Goal: Task Accomplishment & Management: Manage account settings

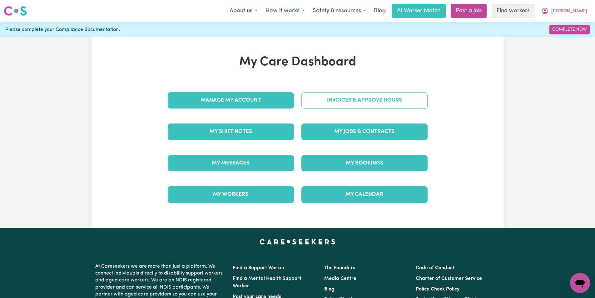
click at [394, 98] on link "Invoices & Approve Hours" at bounding box center [364, 100] width 126 height 16
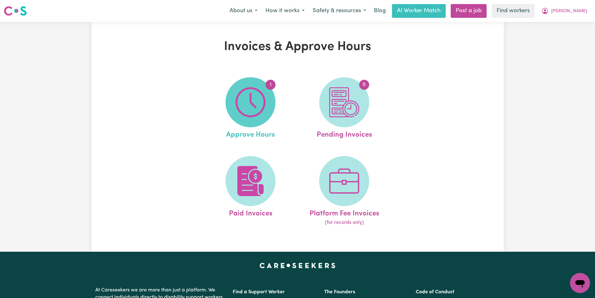
click at [255, 116] on img at bounding box center [250, 102] width 30 height 30
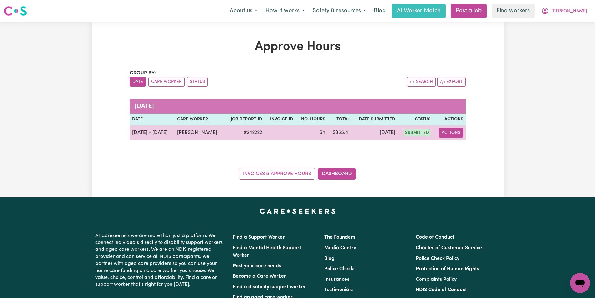
click at [446, 131] on button "Actions" at bounding box center [451, 133] width 24 height 10
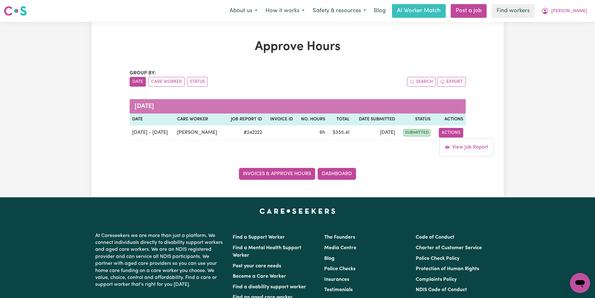
click at [281, 175] on link "Invoices & Approve Hours" at bounding box center [277, 174] width 76 height 12
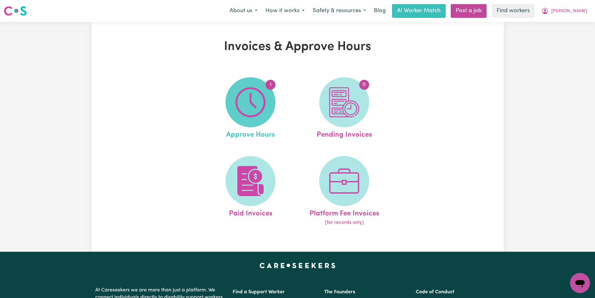
click at [271, 101] on span "1" at bounding box center [250, 102] width 50 height 50
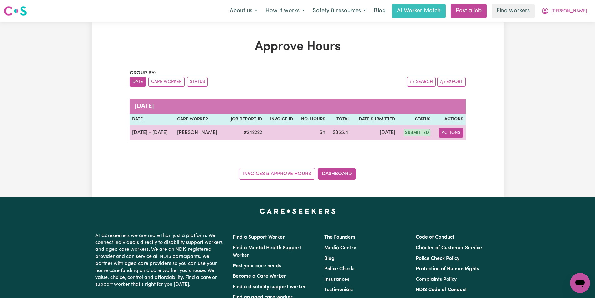
click at [462, 130] on button "Actions" at bounding box center [451, 133] width 24 height 10
click at [456, 151] on link "View Job Report" at bounding box center [466, 147] width 53 height 12
select select "pm"
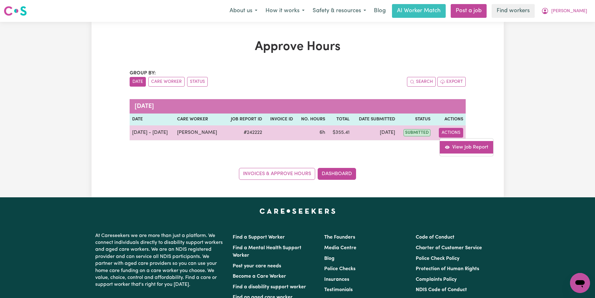
select select "pm"
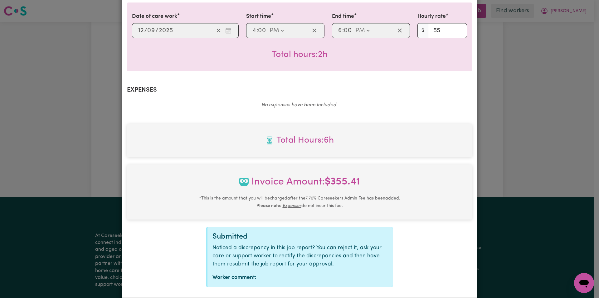
scroll to position [345, 0]
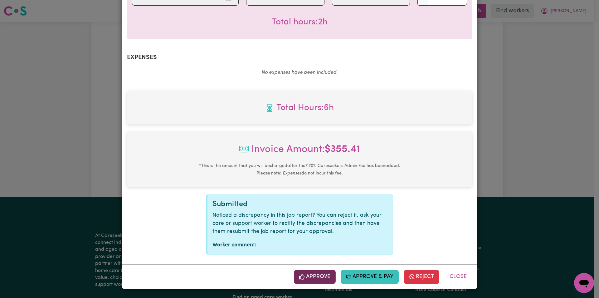
click at [316, 279] on button "Approve" at bounding box center [315, 276] width 42 height 14
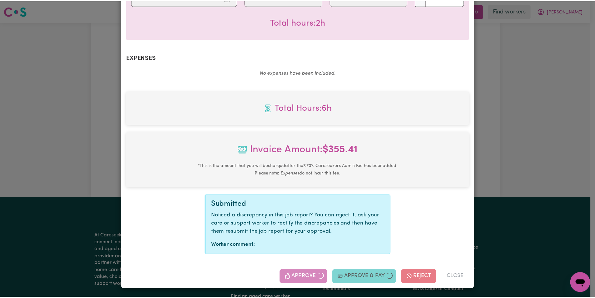
scroll to position [244, 0]
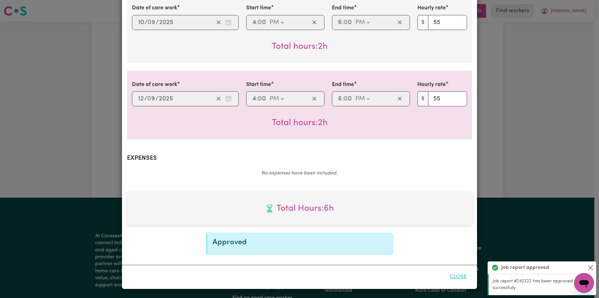
click at [445, 276] on button "Close" at bounding box center [459, 277] width 28 height 14
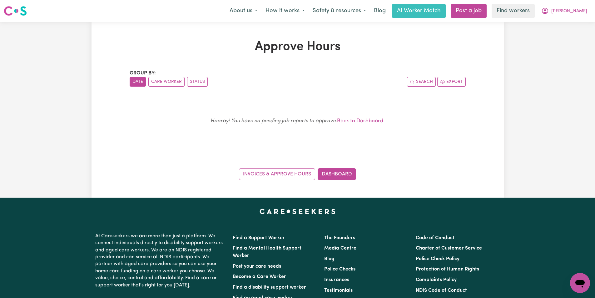
click at [27, 8] on div "Menu About us How it works Safety & resources Blog AI Worker Match Post a job F…" at bounding box center [297, 11] width 595 height 14
click at [23, 8] on img at bounding box center [15, 10] width 23 height 11
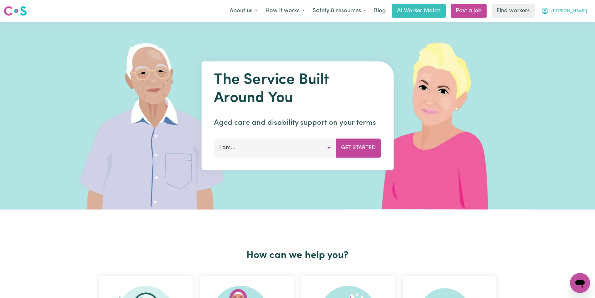
click at [573, 6] on button "[PERSON_NAME]" at bounding box center [564, 10] width 54 height 13
click at [566, 26] on link "My Dashboard" at bounding box center [565, 24] width 49 height 12
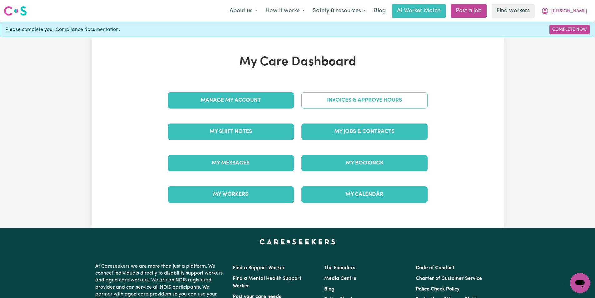
click at [340, 96] on link "Invoices & Approve Hours" at bounding box center [364, 100] width 126 height 16
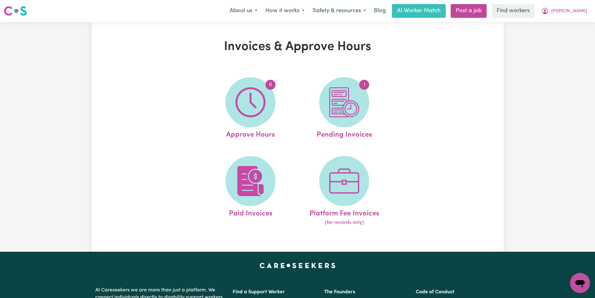
click at [369, 73] on ul "0 Approve Hours 1 Pending Invoices Paid Invoices Platform Fee Invoices (for rec…" at bounding box center [297, 151] width 187 height 165
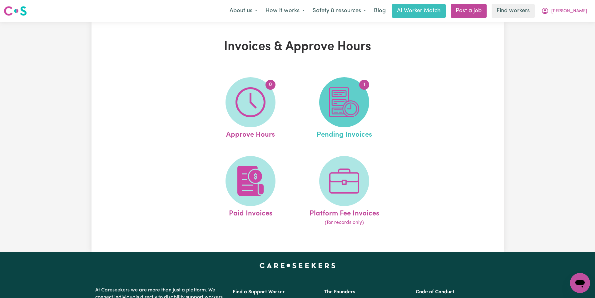
click at [362, 84] on span "1" at bounding box center [364, 85] width 10 height 10
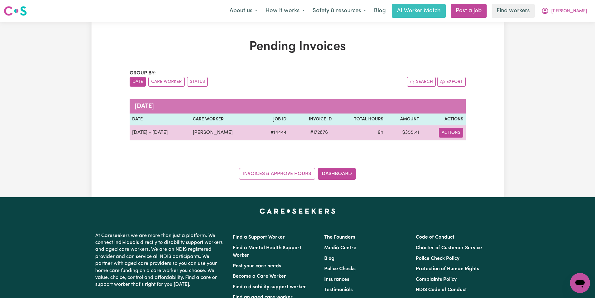
drag, startPoint x: 446, startPoint y: 130, endPoint x: 450, endPoint y: 128, distance: 3.4
click at [449, 129] on button "Actions" at bounding box center [451, 133] width 24 height 10
click at [454, 148] on link "Download Invoice" at bounding box center [468, 147] width 57 height 12
